Goal: Check status: Check status

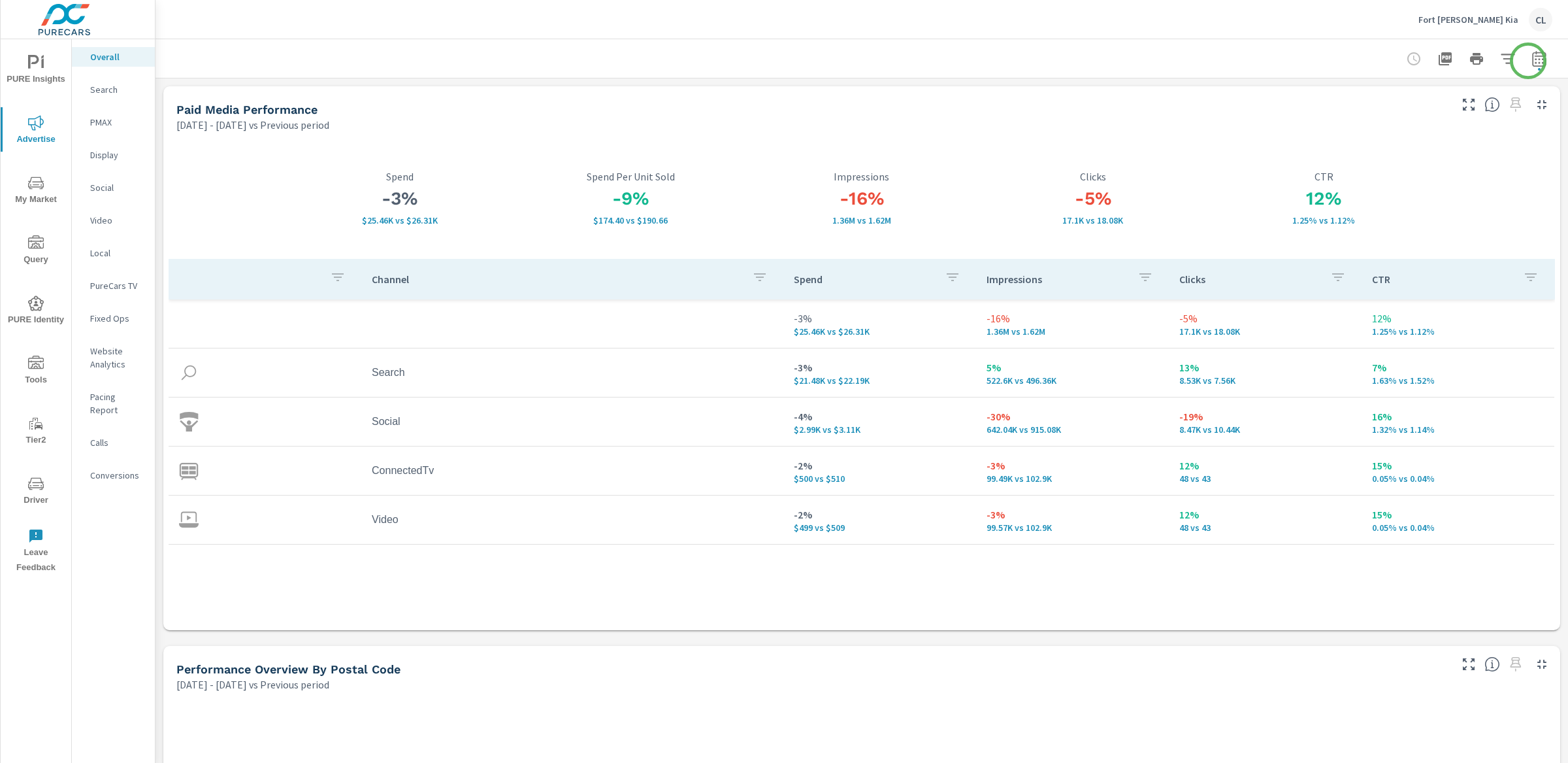
click at [1532, 60] on icon "button" at bounding box center [1539, 59] width 16 height 16
select select "Previous period"
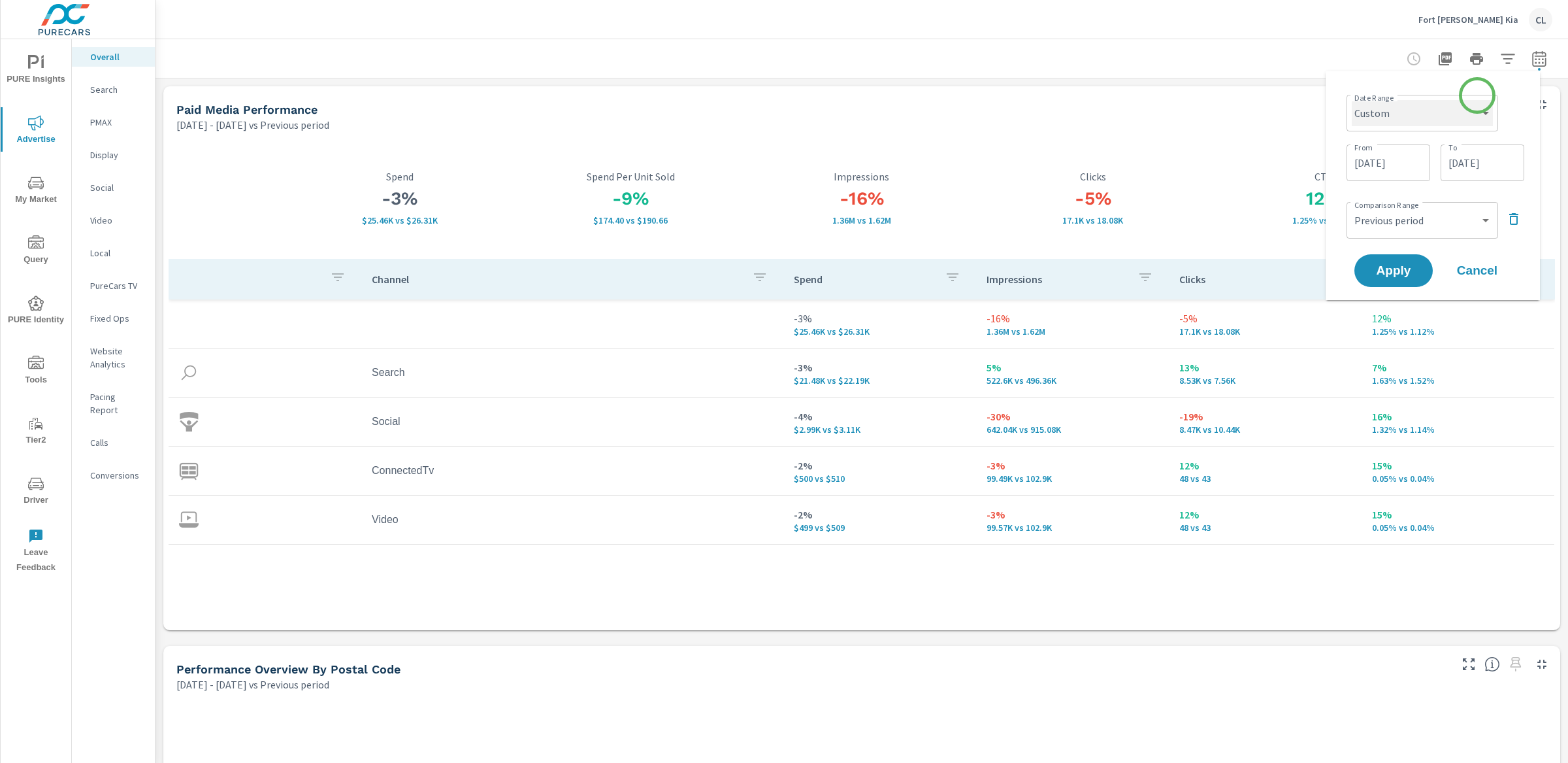
click at [1457, 111] on select "Custom [DATE] Last week Last 7 days Last 14 days Last 30 days Last 45 days Last…" at bounding box center [1422, 113] width 141 height 26
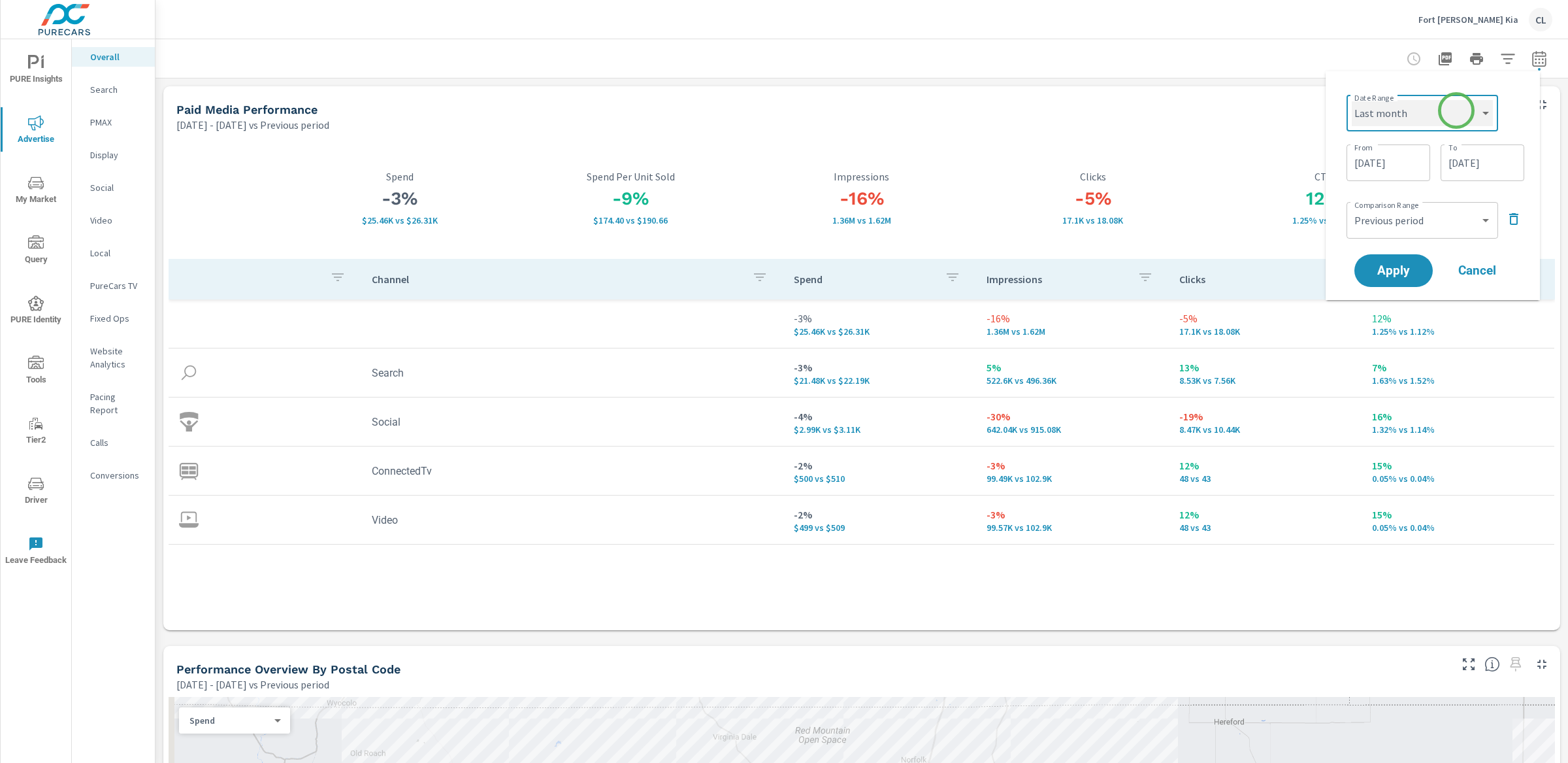
click at [1352, 100] on select "Custom [DATE] Last week Last 7 days Last 14 days Last 30 days Last 45 days Last…" at bounding box center [1422, 113] width 141 height 26
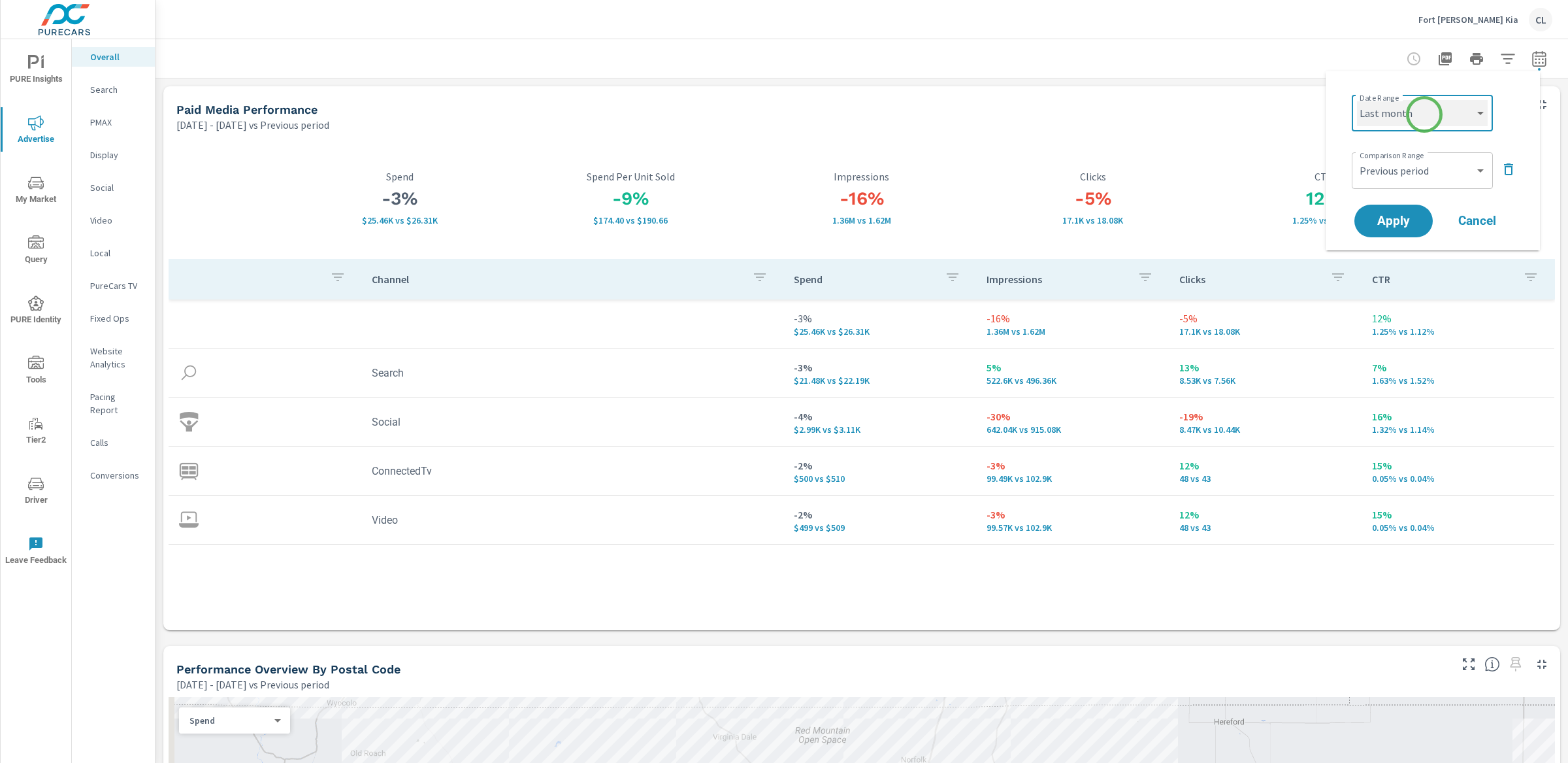
click at [1424, 115] on select "Custom [DATE] Last week Last 7 days Last 14 days Last 30 days Last 45 days Last…" at bounding box center [1422, 113] width 131 height 26
click at [1357, 100] on select "Custom [DATE] Last week Last 7 days Last 14 days Last 30 days Last 45 days Last…" at bounding box center [1422, 113] width 131 height 26
select select "Last 30 days"
click at [1401, 220] on span "Apply" at bounding box center [1393, 221] width 53 height 12
